Goal: Task Accomplishment & Management: Use online tool/utility

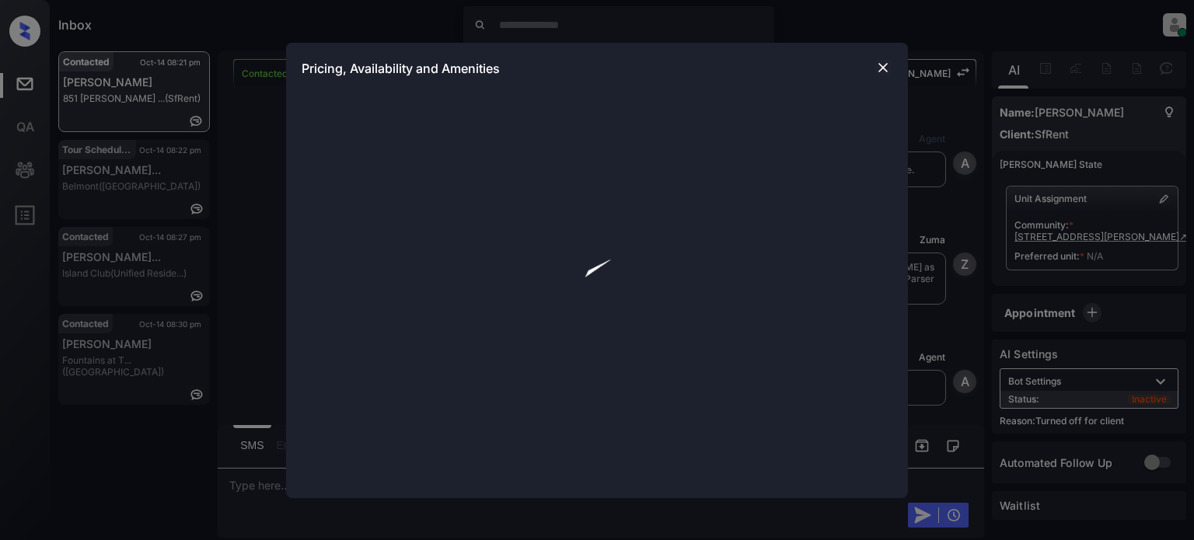
scroll to position [3048, 0]
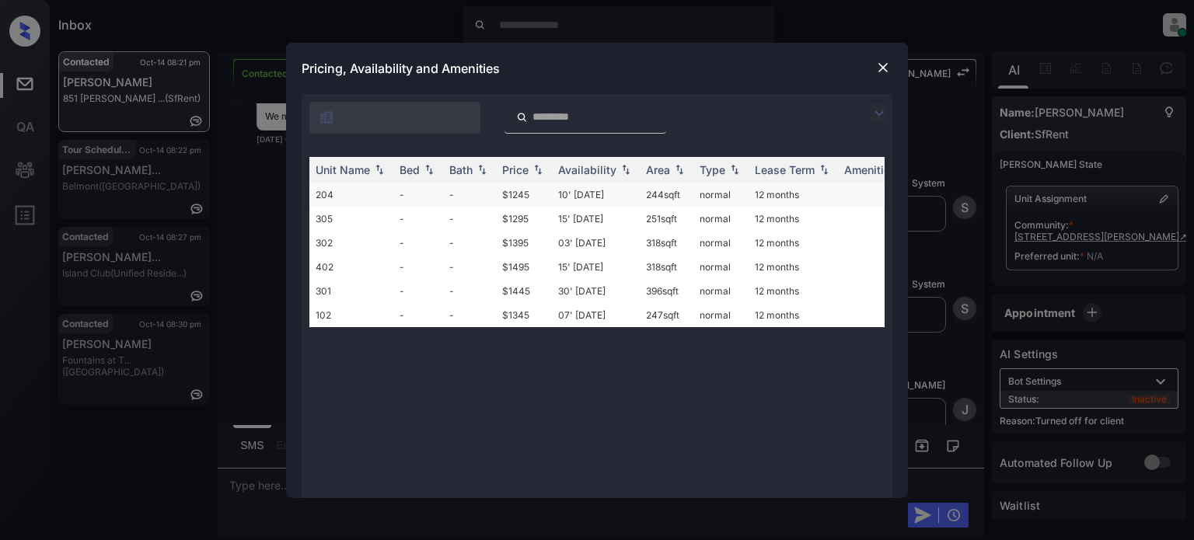
click at [597, 197] on td "10' Jun 20" at bounding box center [596, 195] width 88 height 24
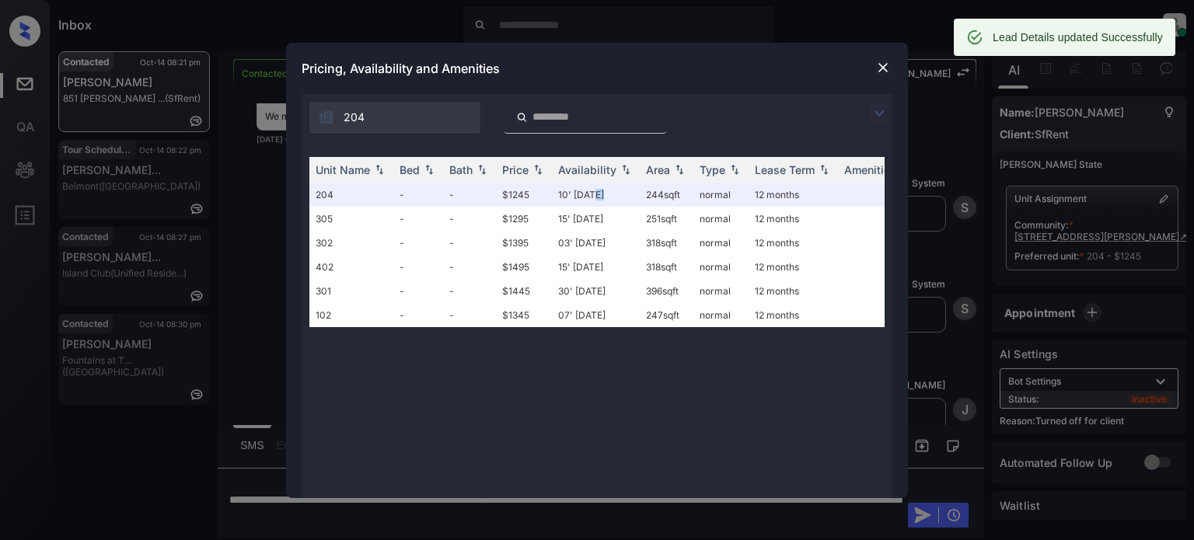
click at [885, 69] on img at bounding box center [883, 68] width 16 height 16
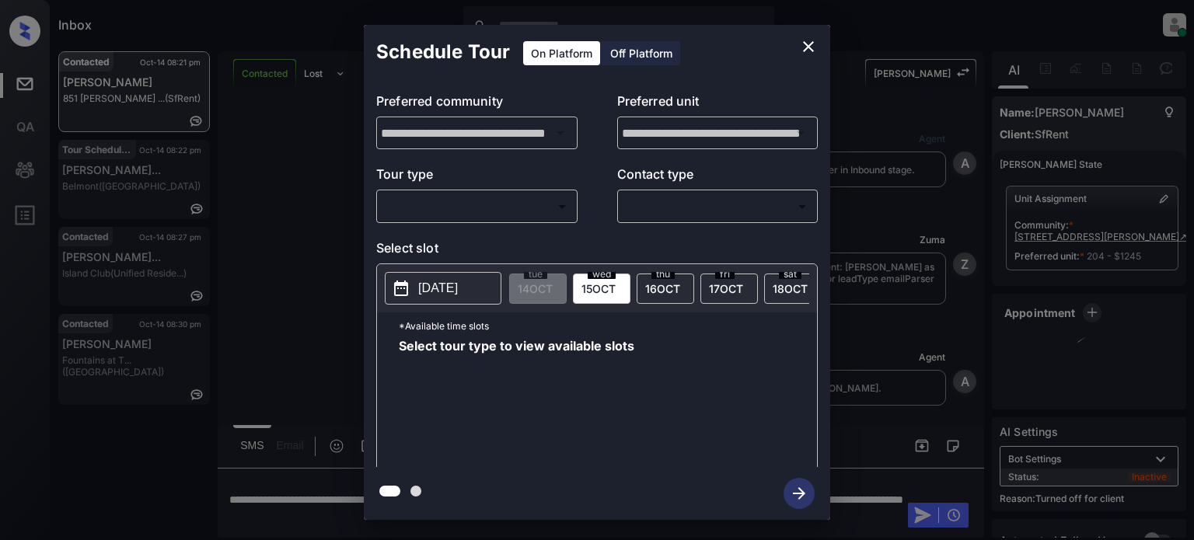
scroll to position [3371, 0]
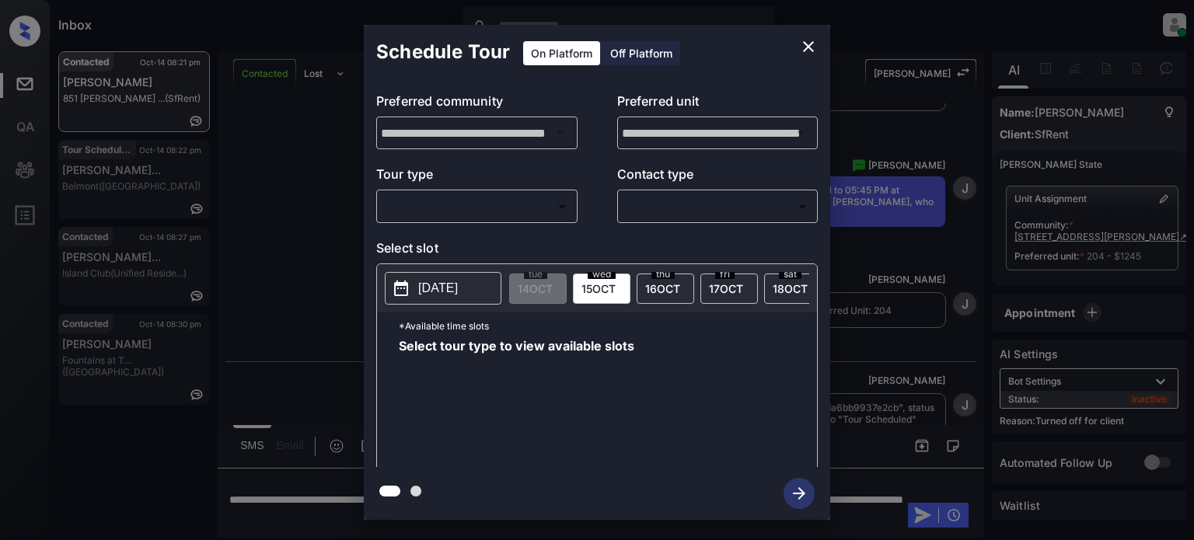
click at [615, 61] on div "Off Platform" at bounding box center [641, 53] width 78 height 24
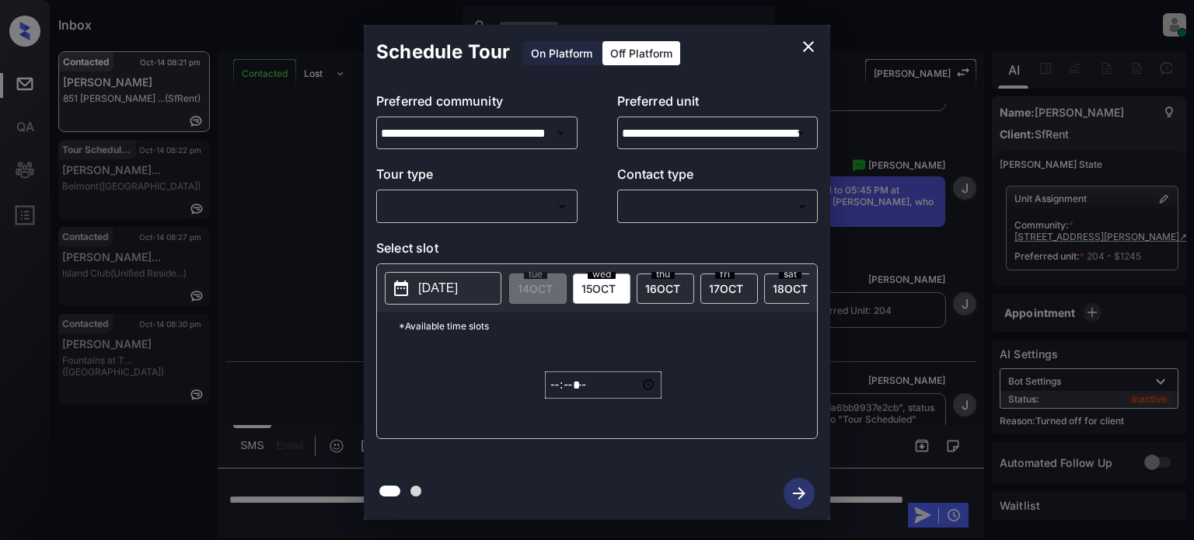
click at [483, 208] on body "Inbox Juan Carlos Manantan Online Set yourself offline Set yourself on break Pr…" at bounding box center [597, 270] width 1194 height 540
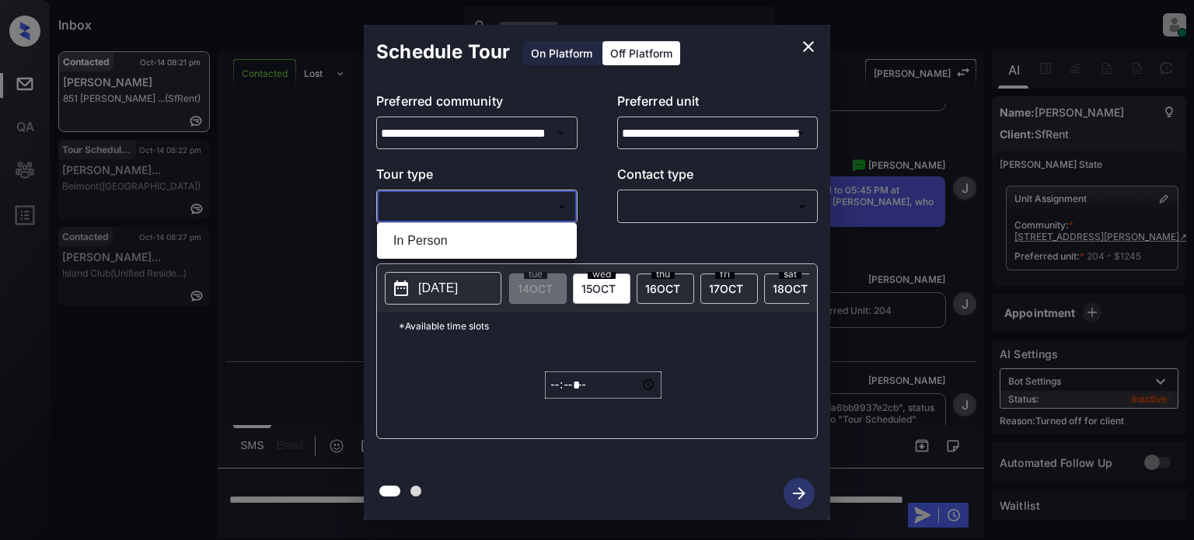
click at [457, 233] on li "In Person" at bounding box center [477, 241] width 192 height 28
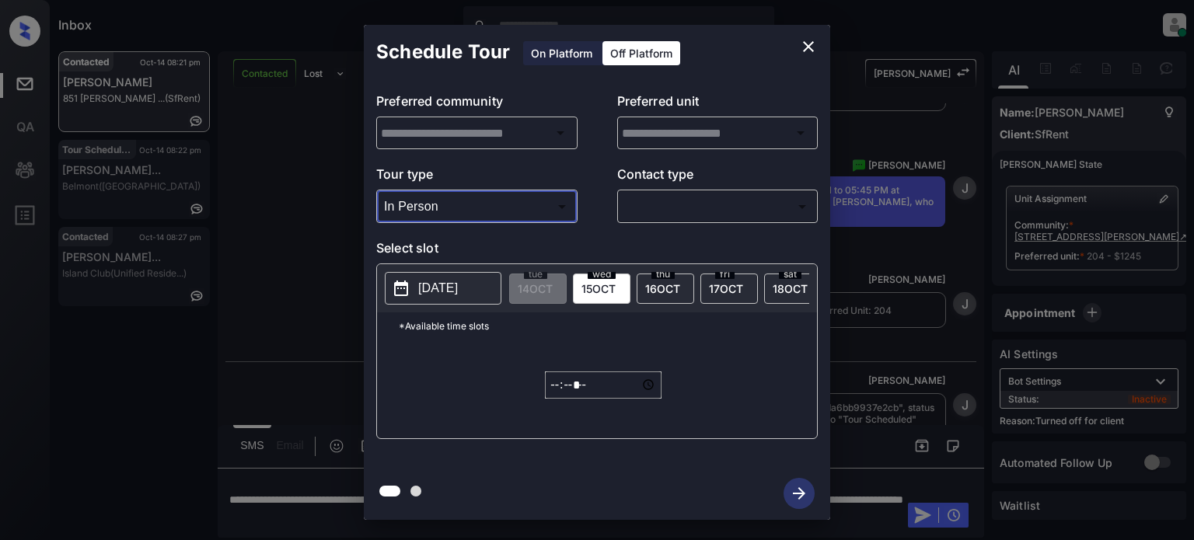
type input "********"
type input "**********"
click at [700, 209] on body "Inbox Juan Carlos Manantan Online Set yourself offline Set yourself on break Pr…" at bounding box center [597, 270] width 1194 height 540
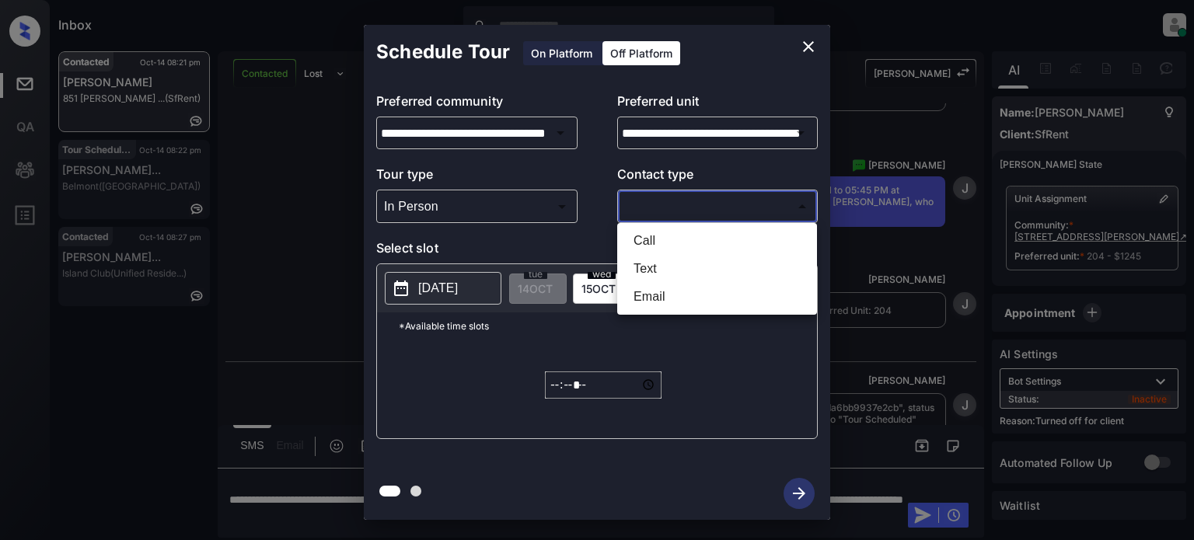
click at [651, 266] on li "Text" at bounding box center [717, 269] width 192 height 28
type input "****"
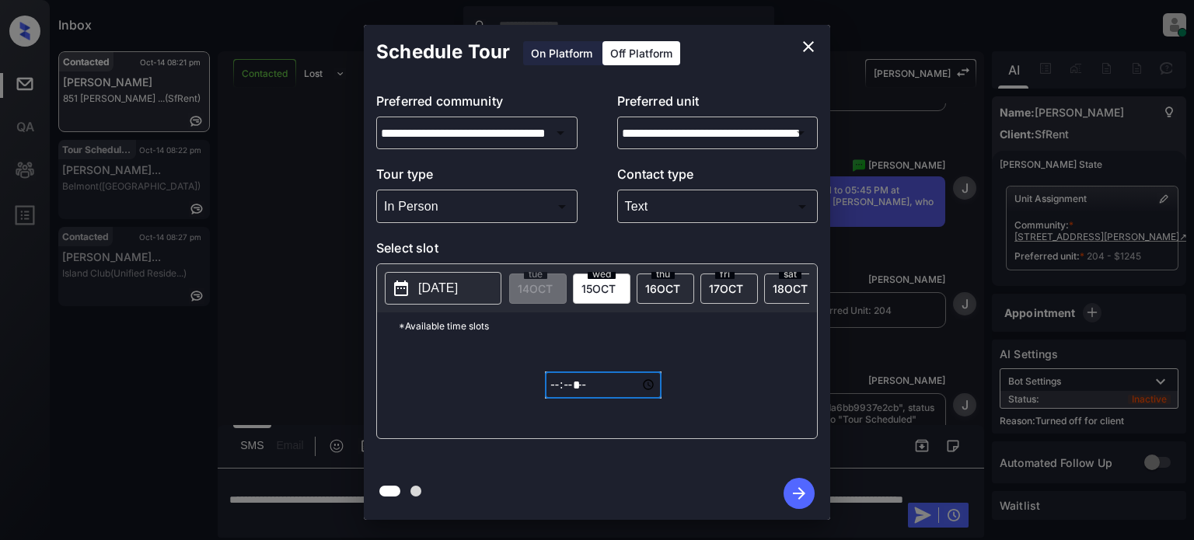
click at [560, 396] on input "*****" at bounding box center [603, 385] width 117 height 27
type input "*****"
click at [795, 485] on icon "button" at bounding box center [799, 493] width 31 height 31
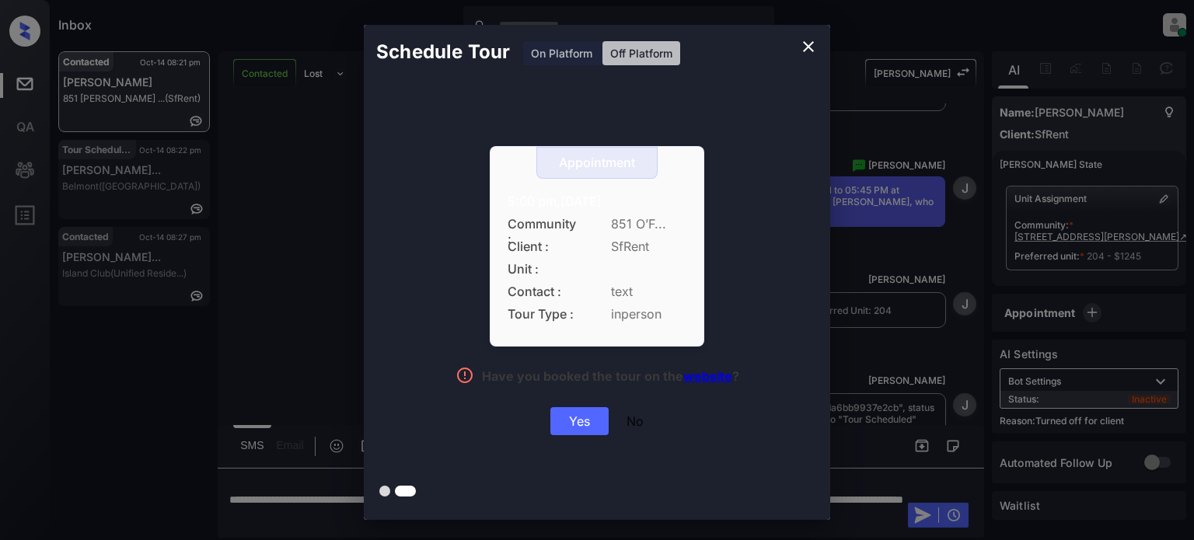
click at [576, 411] on div "Yes" at bounding box center [579, 421] width 58 height 28
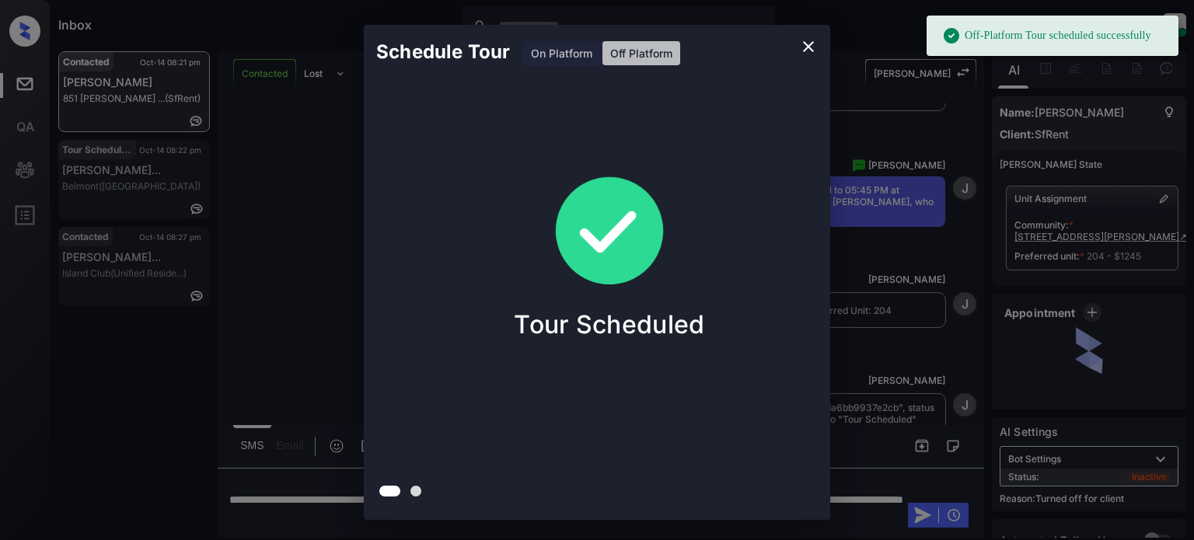
click at [808, 42] on icon "close" at bounding box center [808, 46] width 19 height 19
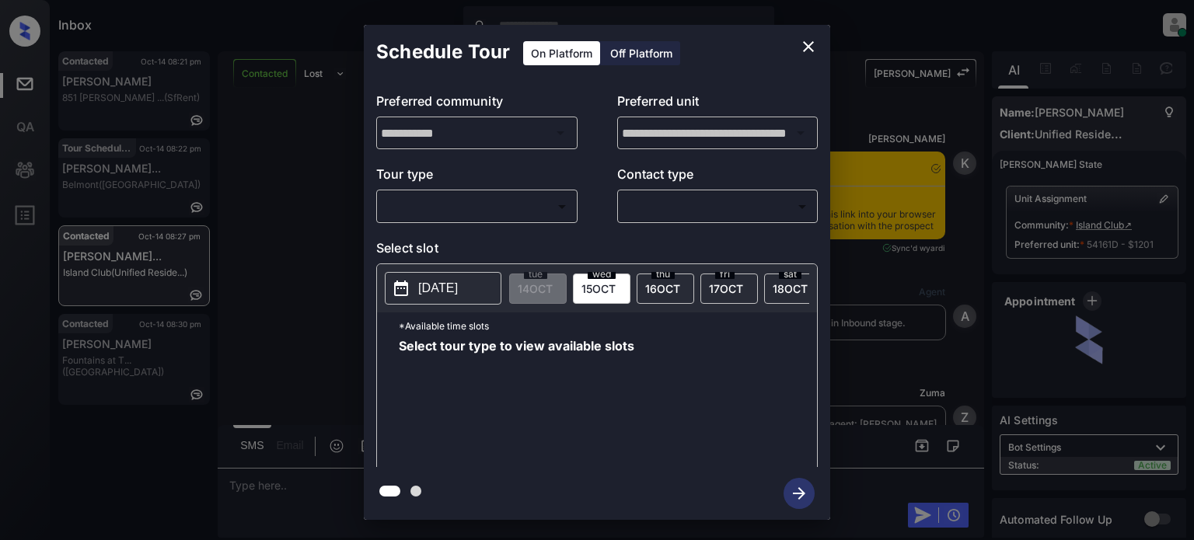
scroll to position [840, 0]
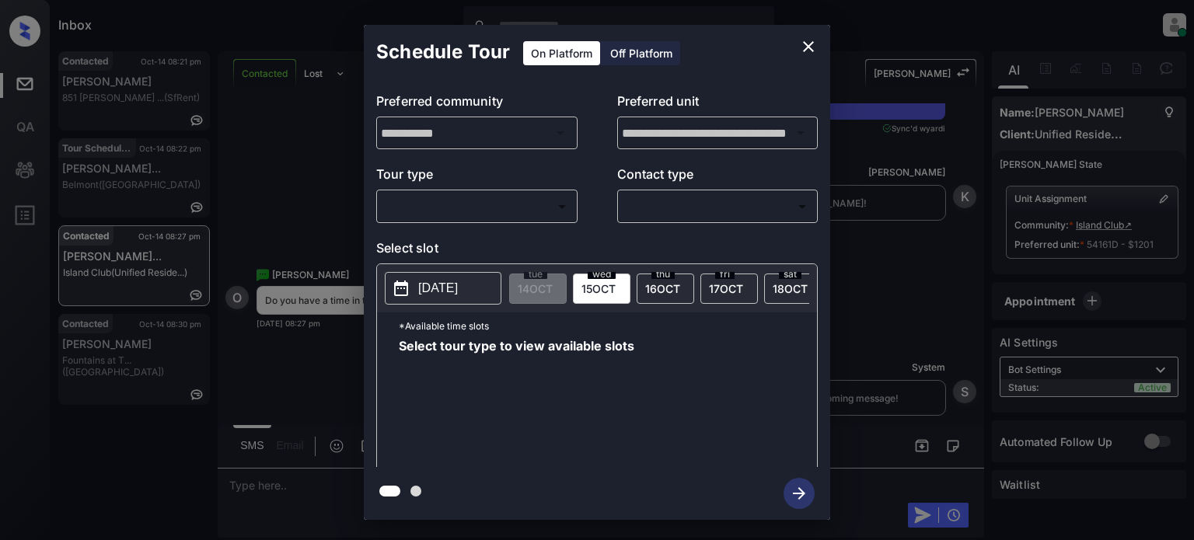
click at [503, 213] on body "Inbox Juan Carlos Manantan Online Set yourself offline Set yourself on break Pr…" at bounding box center [597, 270] width 1194 height 540
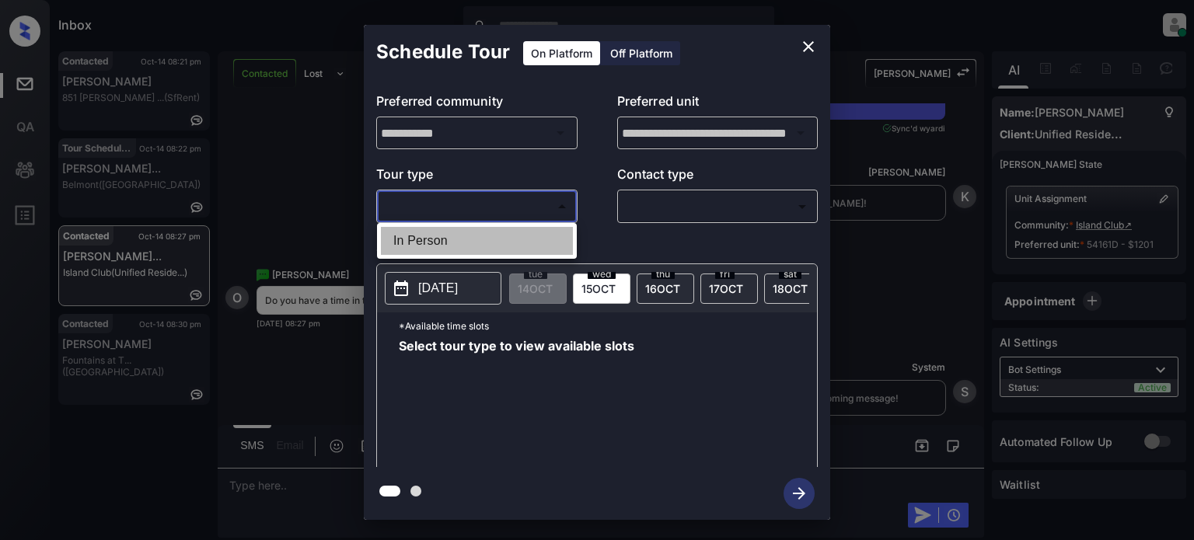
click at [456, 238] on li "In Person" at bounding box center [477, 241] width 192 height 28
type input "********"
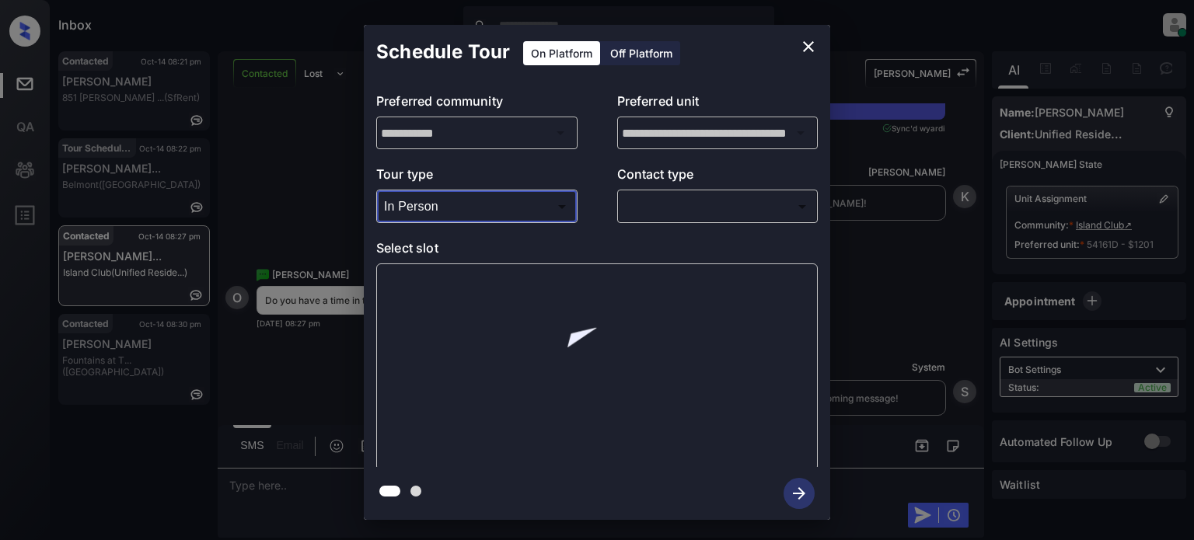
click at [706, 201] on body "Inbox Juan Carlos Manantan Online Set yourself offline Set yourself on break Pr…" at bounding box center [597, 270] width 1194 height 540
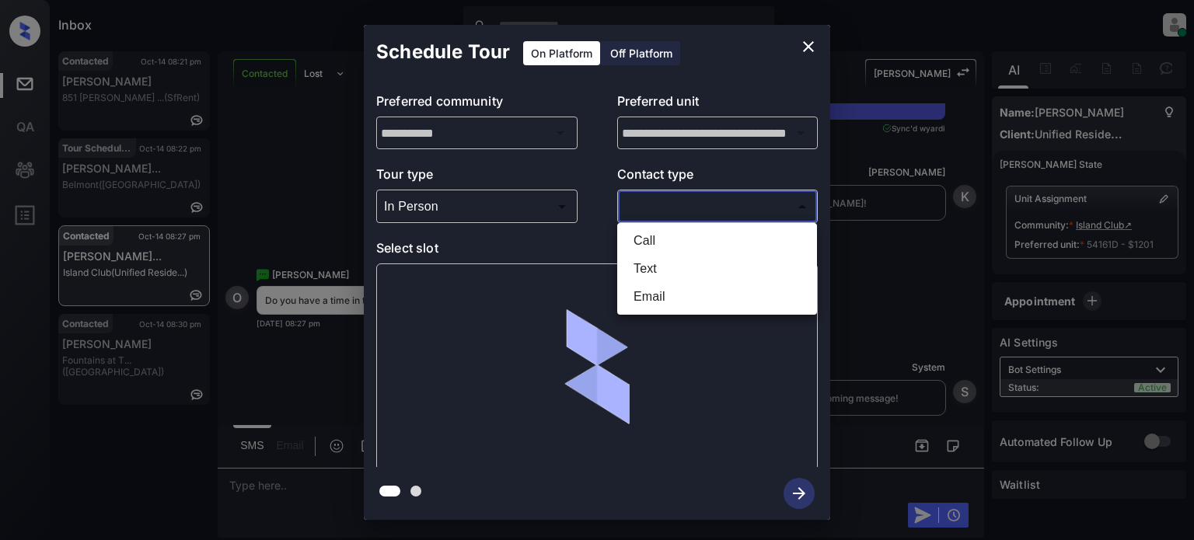
click at [655, 264] on li "Text" at bounding box center [717, 269] width 192 height 28
type input "****"
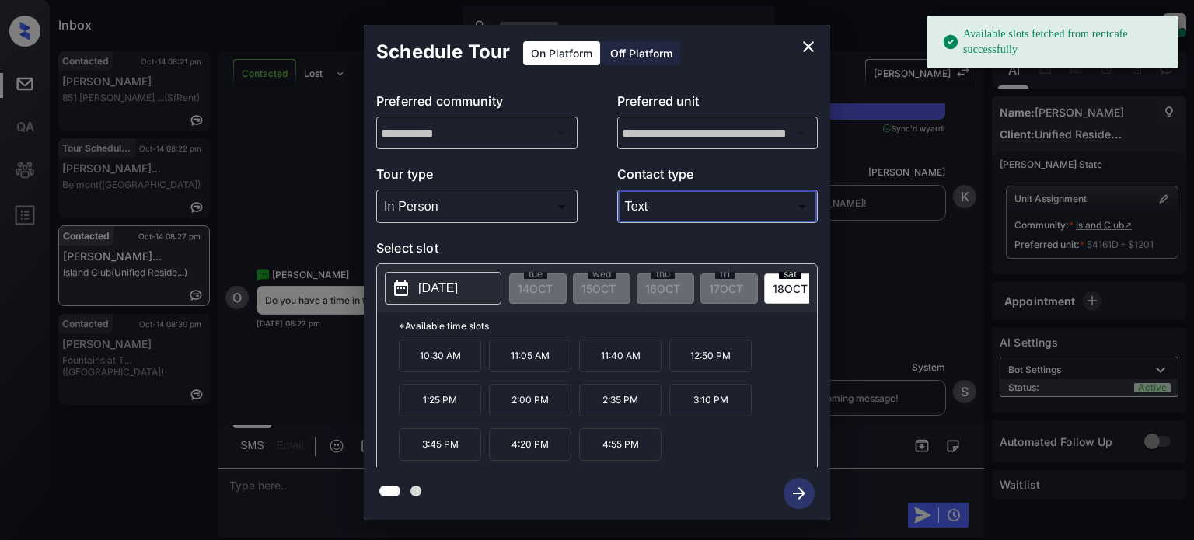
click at [452, 285] on p "[DATE]" at bounding box center [438, 288] width 40 height 19
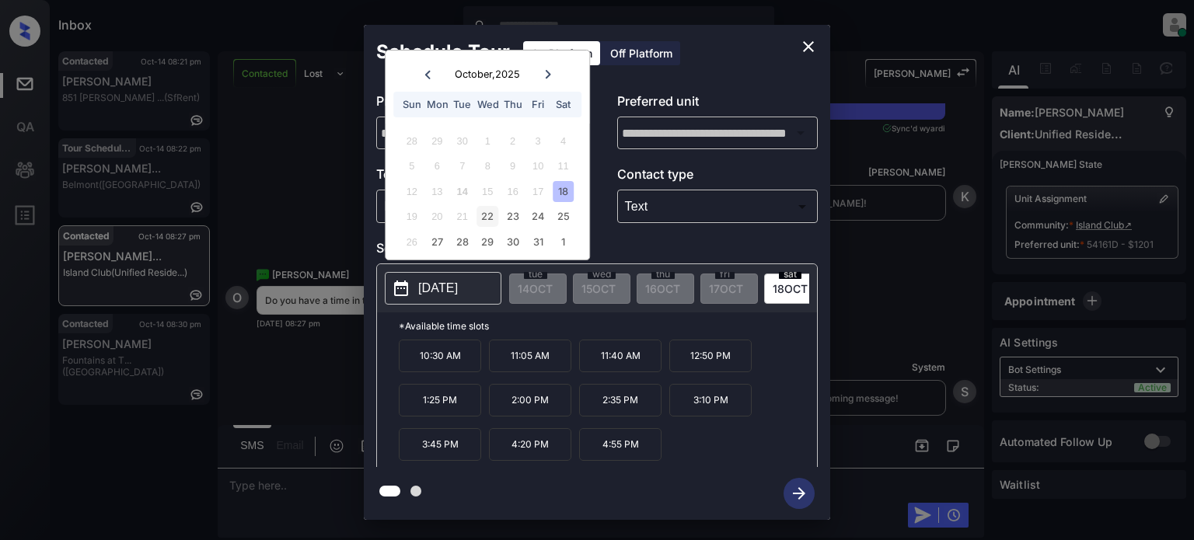
click at [481, 216] on div "22" at bounding box center [487, 216] width 21 height 21
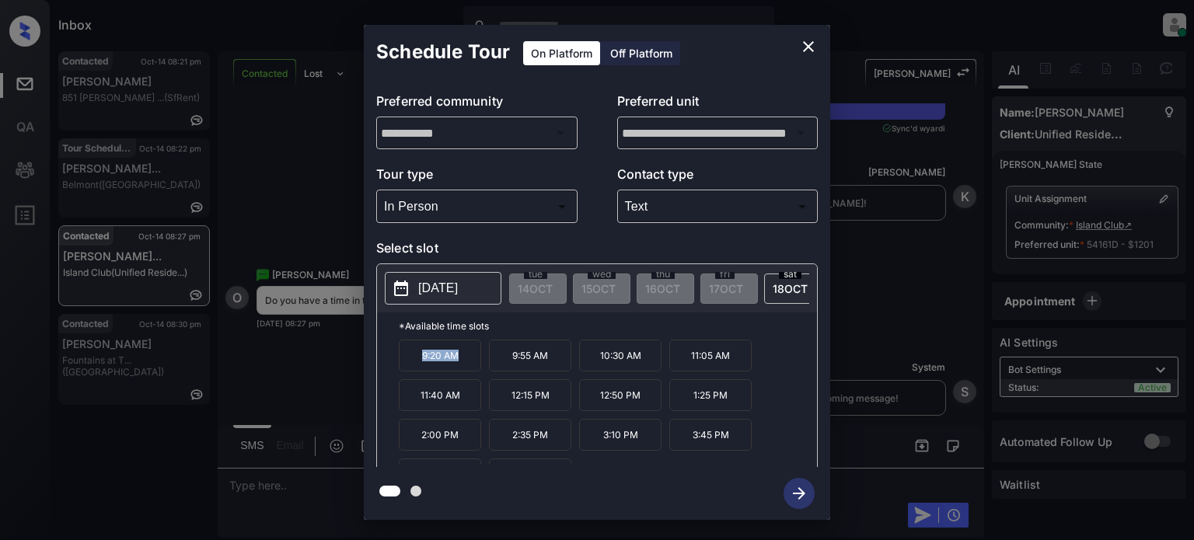
drag, startPoint x: 476, startPoint y: 368, endPoint x: 391, endPoint y: 355, distance: 85.6
click at [391, 355] on div "*Available time slots 9:20 AM 9:55 AM 10:30 AM 11:05 AM 11:40 AM 12:15 PM 12:50…" at bounding box center [597, 392] width 440 height 159
copy p "9:20 AM"
click at [799, 47] on icon "close" at bounding box center [808, 46] width 19 height 19
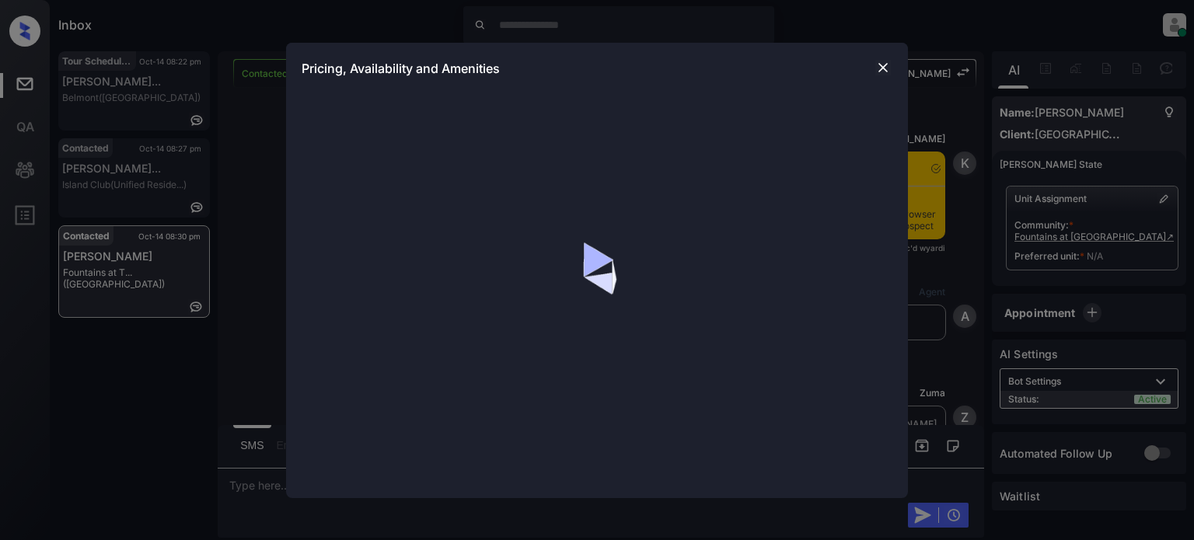
scroll to position [596, 0]
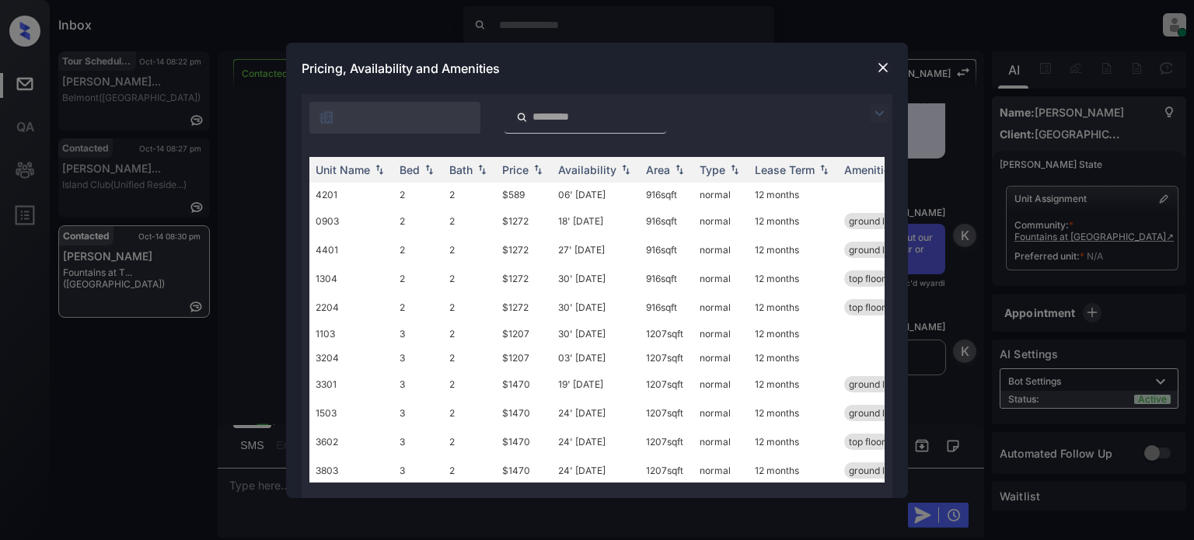
click at [876, 111] on img at bounding box center [879, 113] width 19 height 19
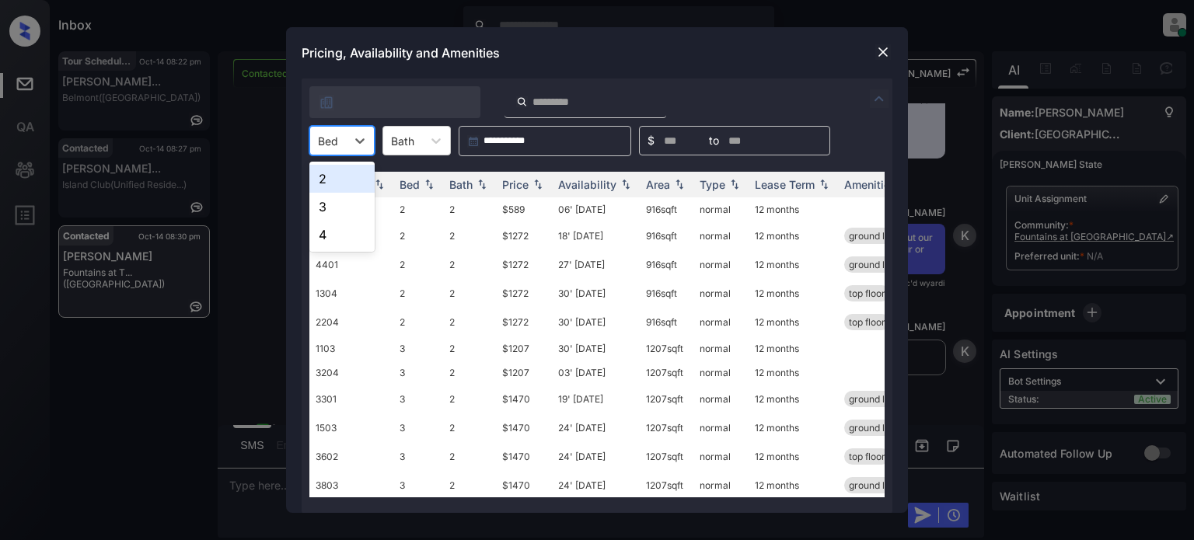
click at [337, 142] on div at bounding box center [328, 141] width 20 height 16
click at [343, 183] on div "2" at bounding box center [341, 179] width 65 height 28
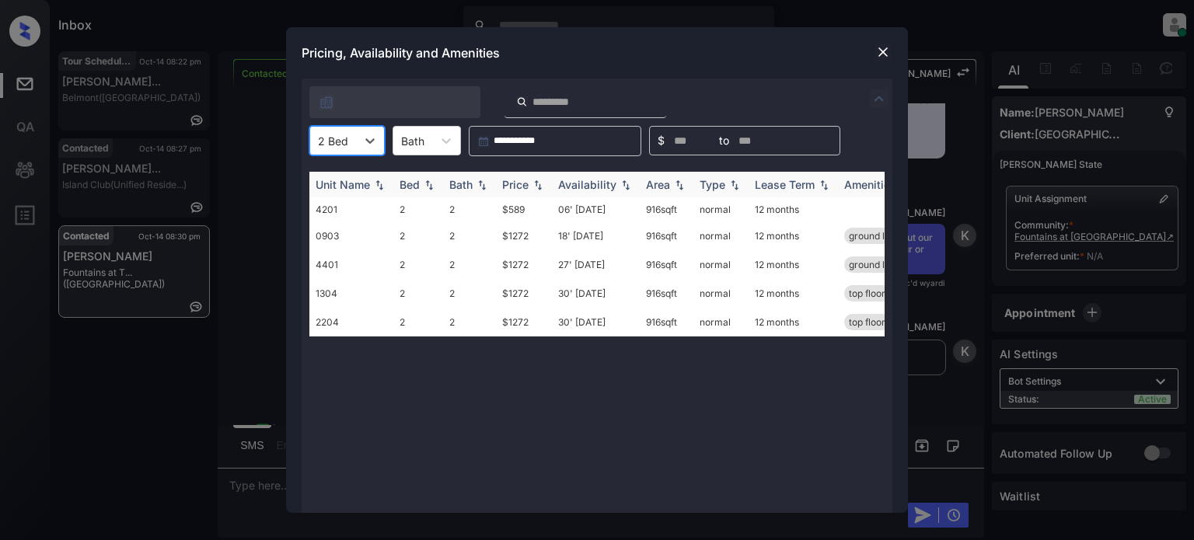
click at [522, 187] on div "Price" at bounding box center [515, 184] width 26 height 13
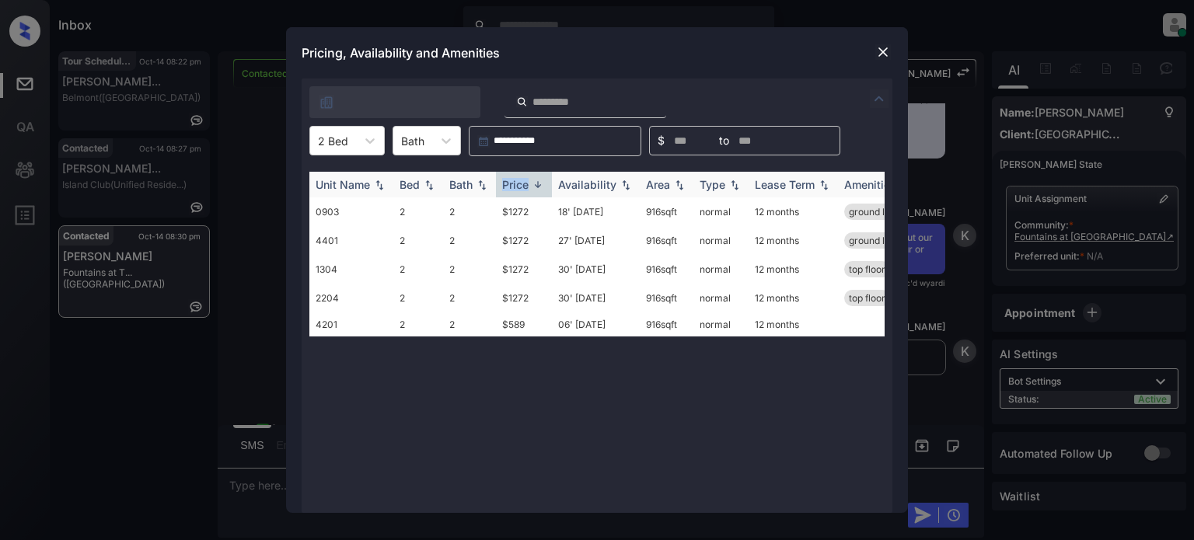
click at [522, 187] on div "Price" at bounding box center [515, 184] width 26 height 13
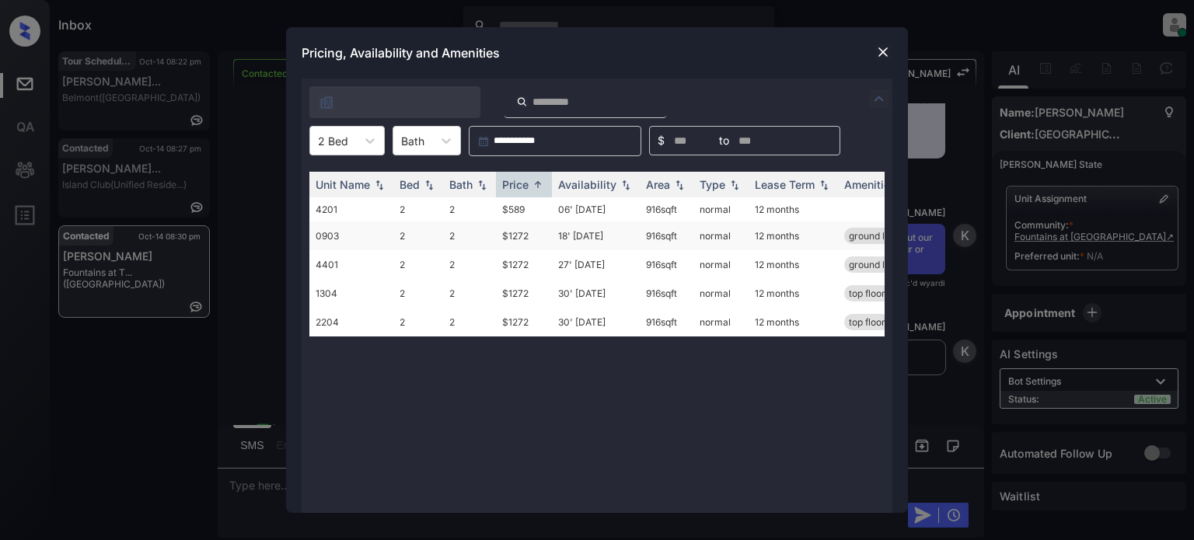
click at [580, 237] on td "18' Sep 25" at bounding box center [596, 236] width 88 height 29
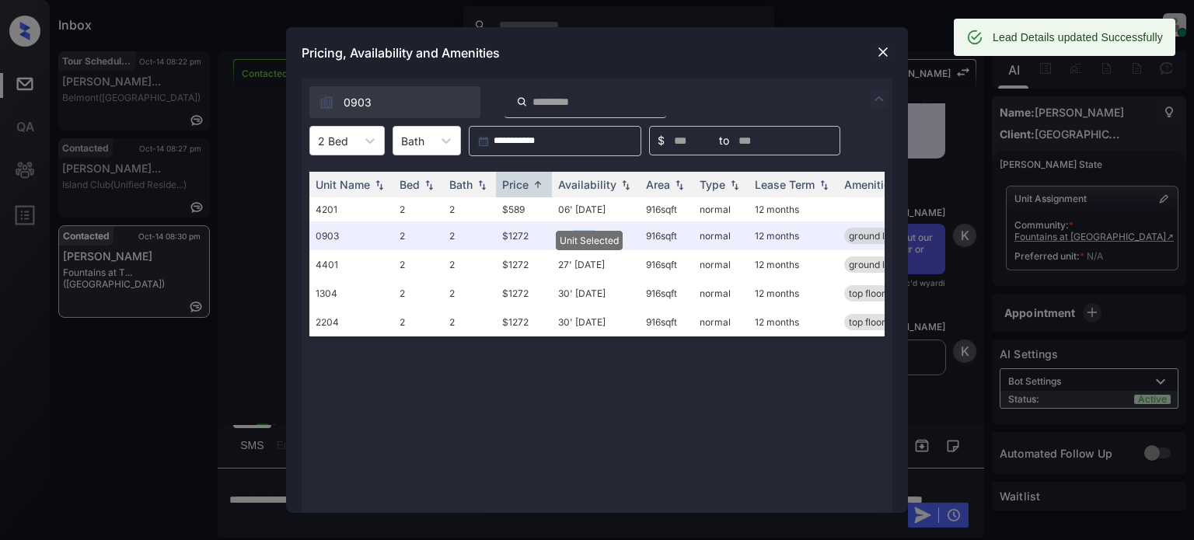
click at [878, 47] on img at bounding box center [883, 52] width 16 height 16
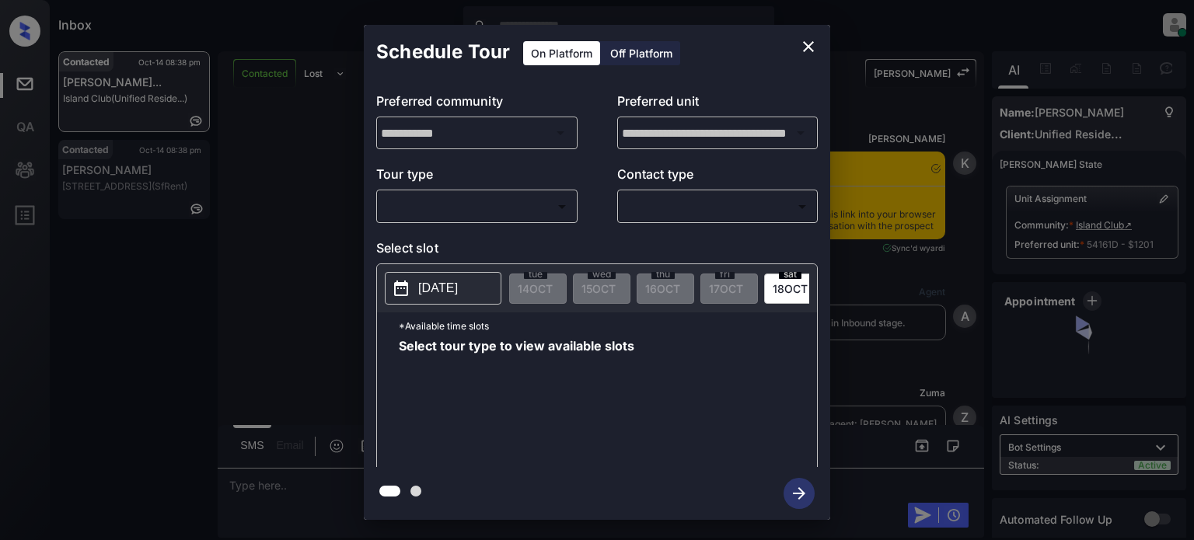
scroll to position [1201, 0]
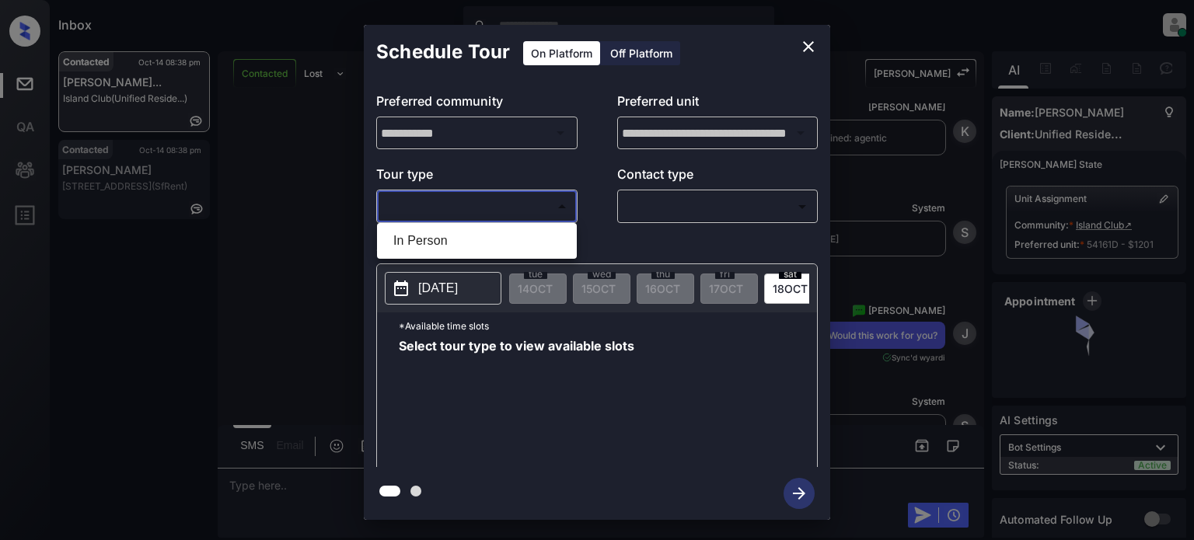
click at [503, 195] on body "Inbox [PERSON_NAME] Online Set yourself offline Set yourself on break Profile S…" at bounding box center [597, 270] width 1194 height 540
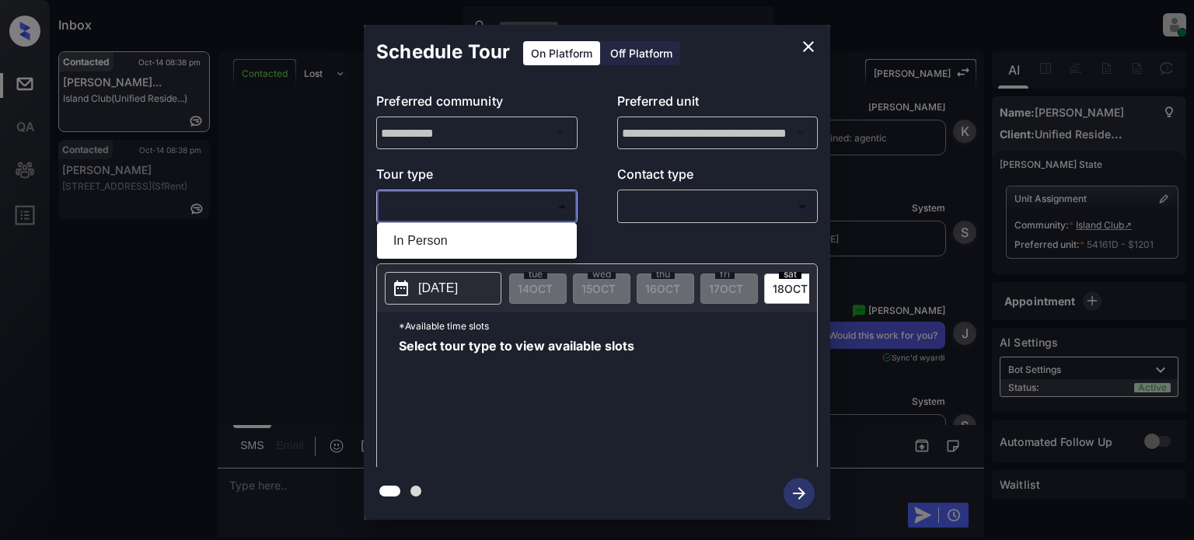
click at [457, 241] on li "In Person" at bounding box center [477, 241] width 192 height 28
type input "********"
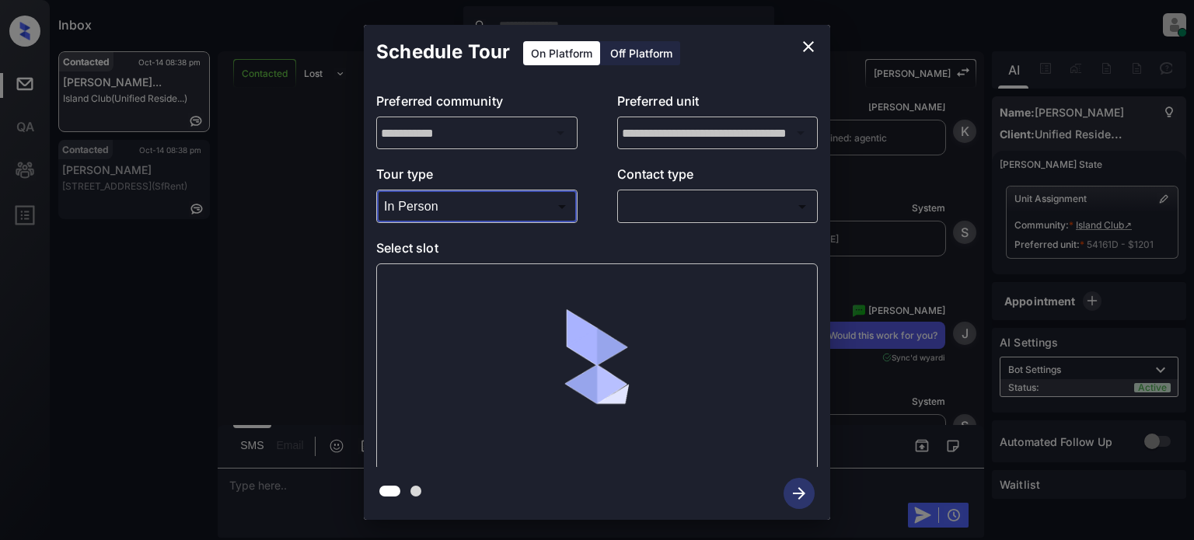
click at [704, 197] on body "Inbox [PERSON_NAME] Online Set yourself offline Set yourself on break Profile S…" at bounding box center [597, 270] width 1194 height 540
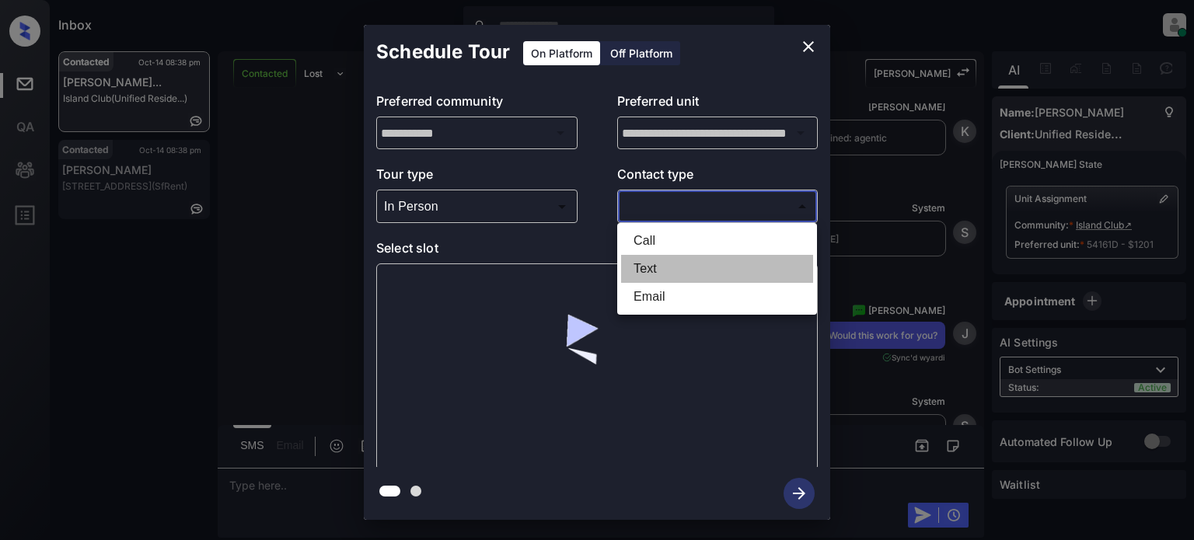
click at [645, 263] on li "Text" at bounding box center [717, 269] width 192 height 28
type input "****"
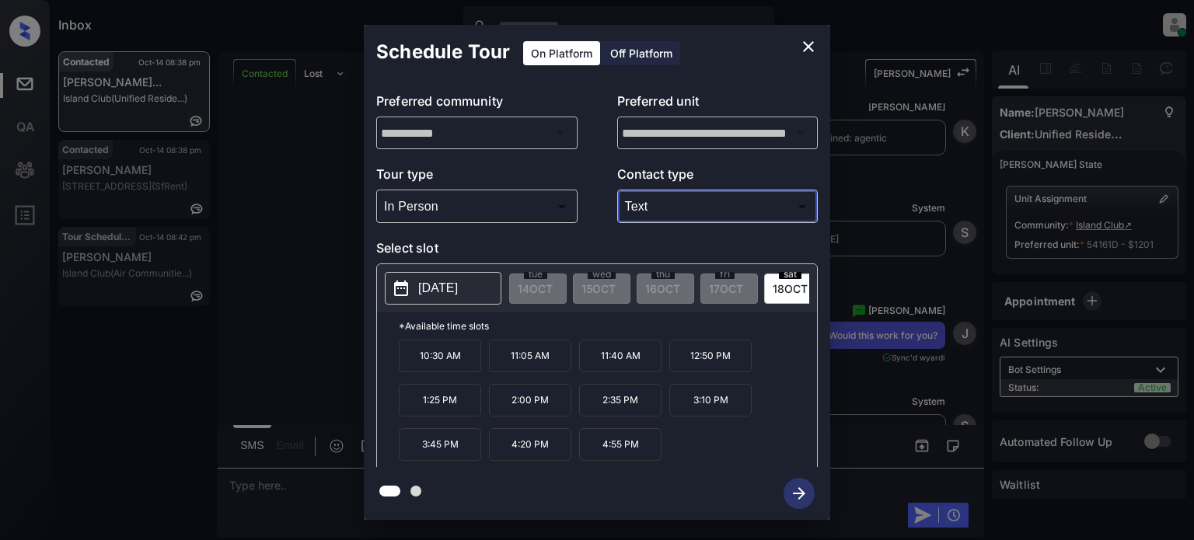
click at [458, 292] on p "[DATE]" at bounding box center [438, 288] width 40 height 19
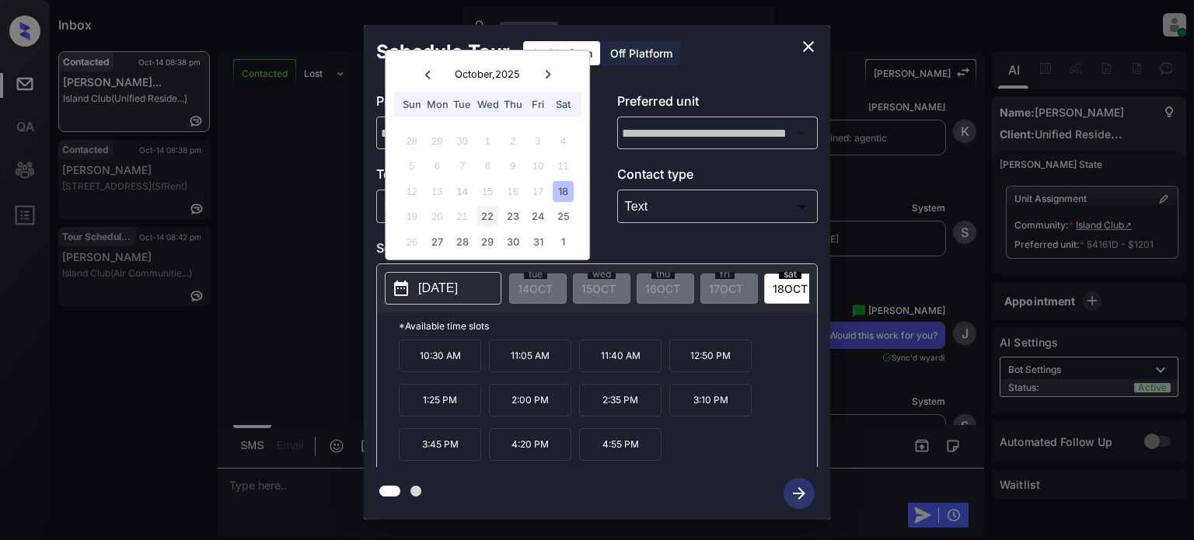
click at [491, 213] on div "22" at bounding box center [487, 216] width 21 height 21
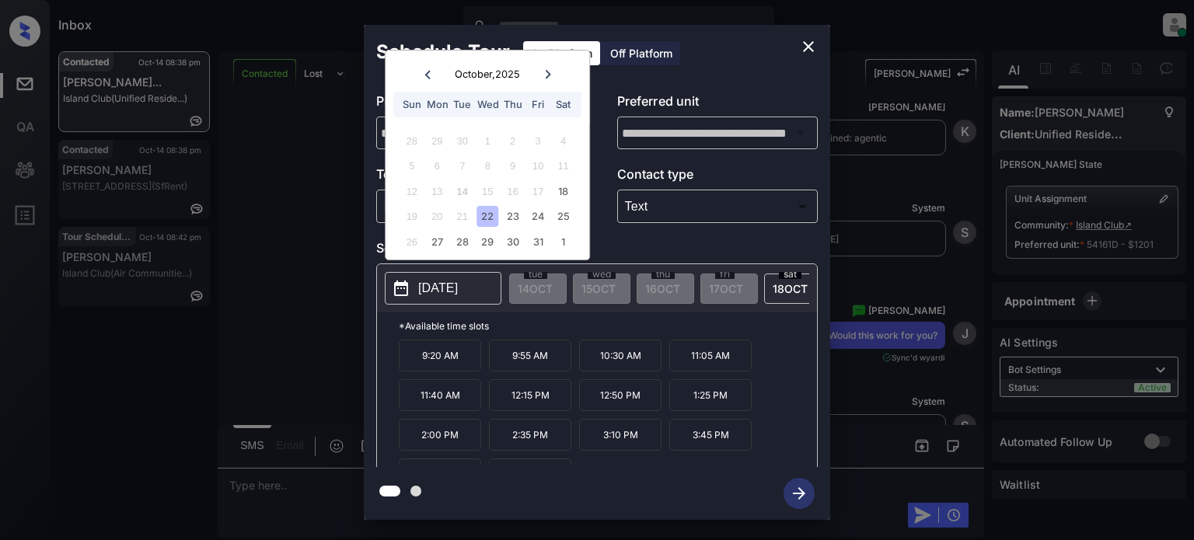
click at [458, 366] on p "9:20 AM" at bounding box center [440, 356] width 82 height 32
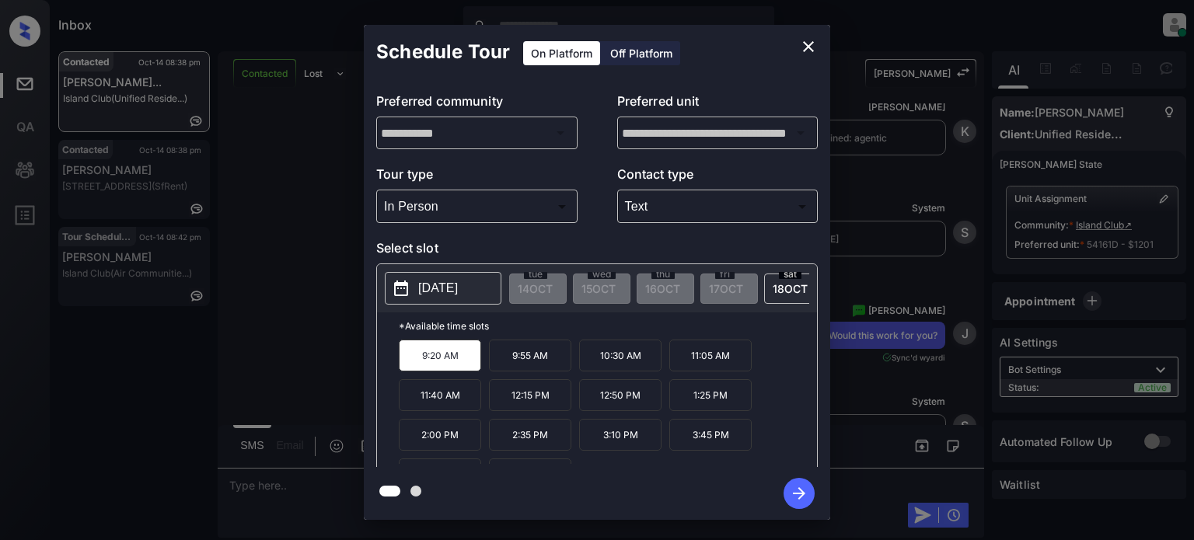
click at [790, 494] on icon "button" at bounding box center [799, 493] width 31 height 31
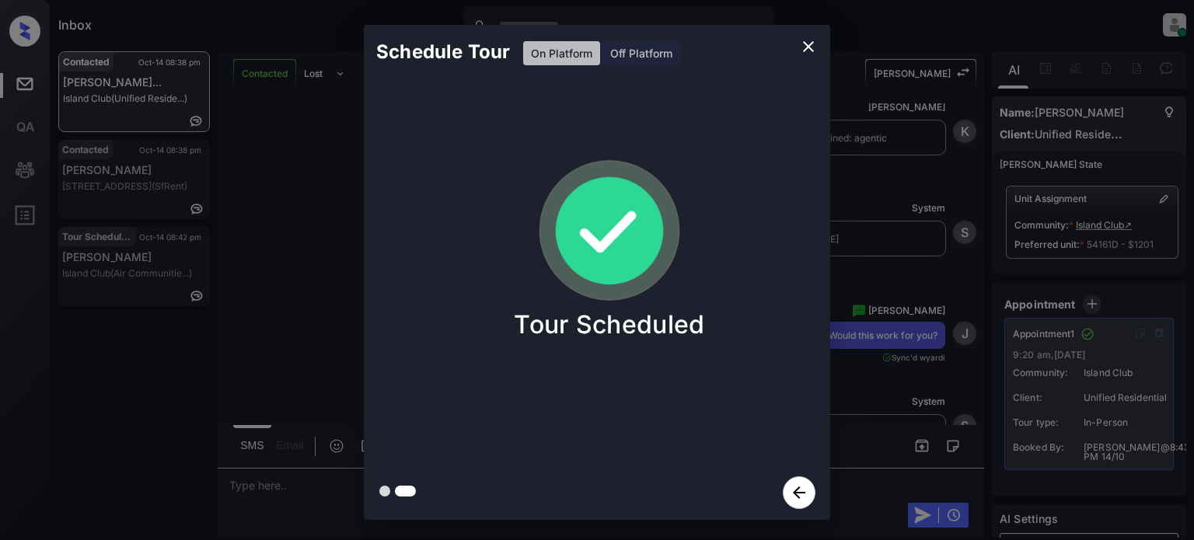
click at [799, 52] on icon "close" at bounding box center [808, 46] width 19 height 19
